Goal: Check status: Check status

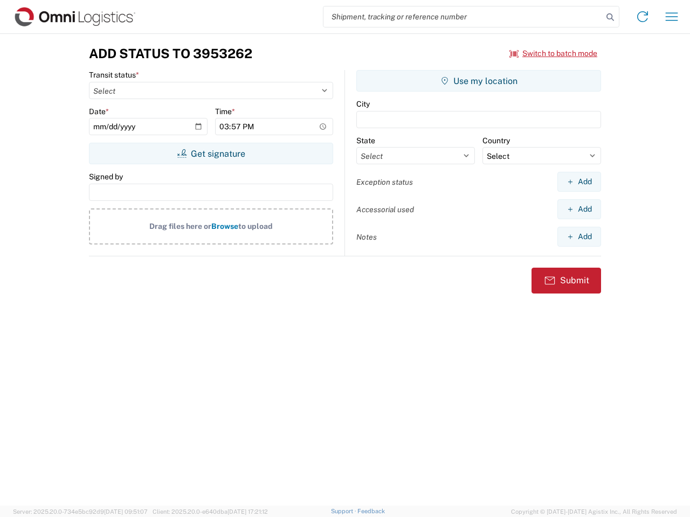
click at [463, 17] on input "search" at bounding box center [462, 16] width 279 height 20
click at [610, 17] on icon at bounding box center [609, 17] width 15 height 15
click at [642, 17] on icon at bounding box center [642, 16] width 17 height 17
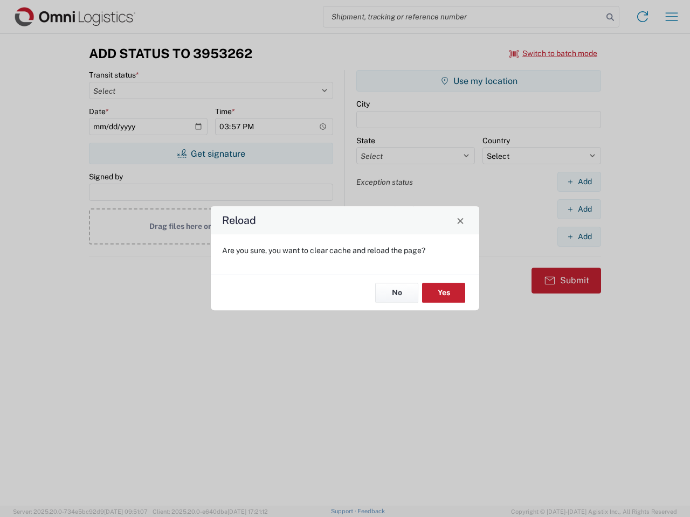
click at [671, 17] on div "Reload Are you sure, you want to clear cache and reload the page? No Yes" at bounding box center [345, 258] width 690 height 517
click at [553, 53] on div "Reload Are you sure, you want to clear cache and reload the page? No Yes" at bounding box center [345, 258] width 690 height 517
click at [211, 154] on div "Reload Are you sure, you want to clear cache and reload the page? No Yes" at bounding box center [345, 258] width 690 height 517
click at [479, 81] on div "Reload Are you sure, you want to clear cache and reload the page? No Yes" at bounding box center [345, 258] width 690 height 517
click at [579, 182] on div "Reload Are you sure, you want to clear cache and reload the page? No Yes" at bounding box center [345, 258] width 690 height 517
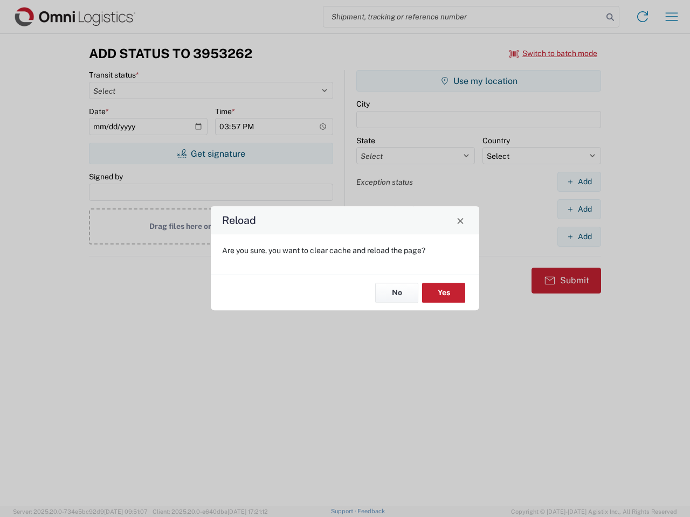
click at [579, 209] on div "Reload Are you sure, you want to clear cache and reload the page? No Yes" at bounding box center [345, 258] width 690 height 517
click at [579, 237] on div "Reload Are you sure, you want to clear cache and reload the page? No Yes" at bounding box center [345, 258] width 690 height 517
